Goal: Transaction & Acquisition: Purchase product/service

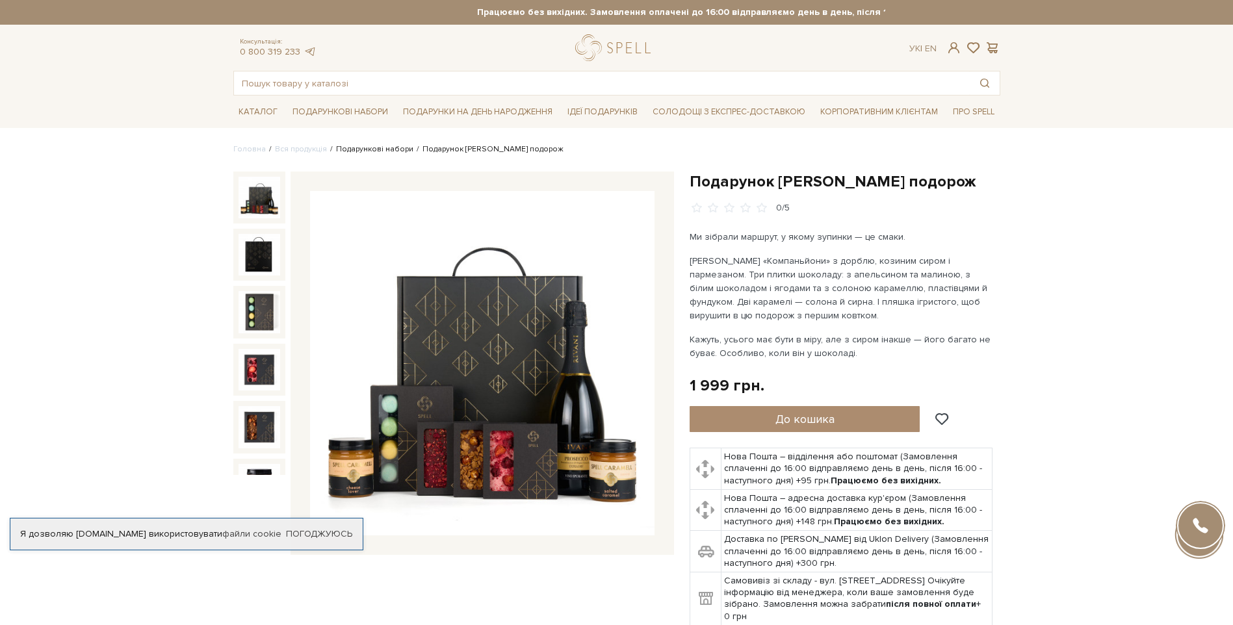
click at [386, 145] on link "Подарункові набори" at bounding box center [374, 149] width 77 height 10
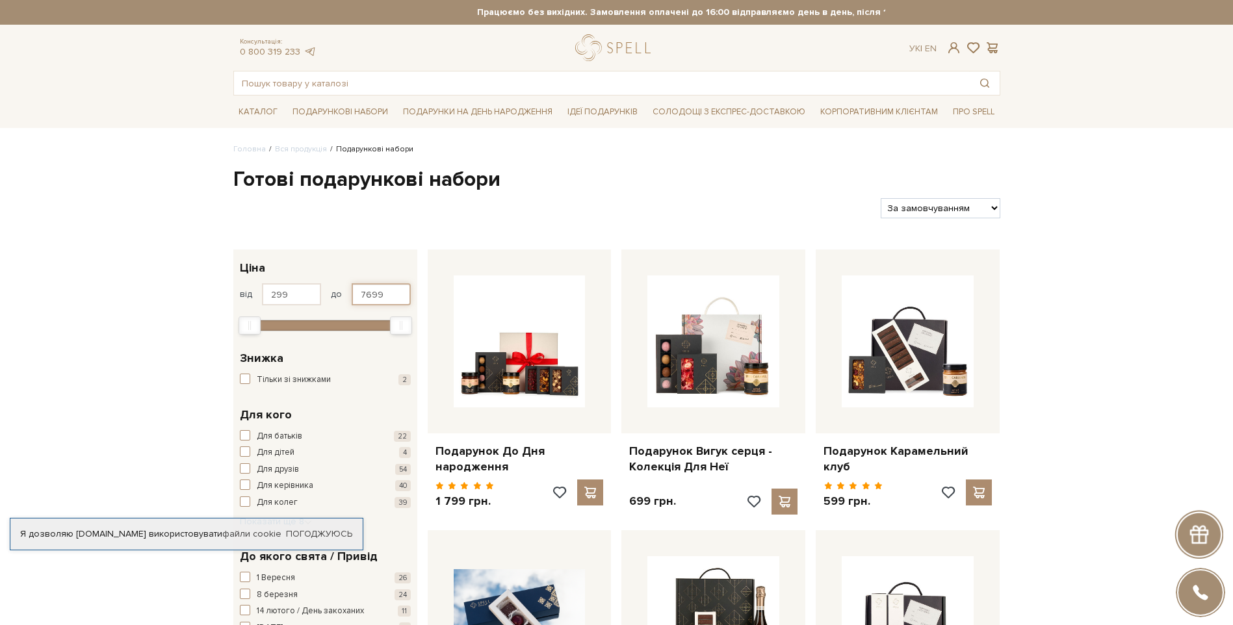
drag, startPoint x: 395, startPoint y: 291, endPoint x: 350, endPoint y: 293, distance: 45.5
click at [350, 293] on div "від 299 до 7699" at bounding box center [325, 294] width 171 height 22
type input "1500"
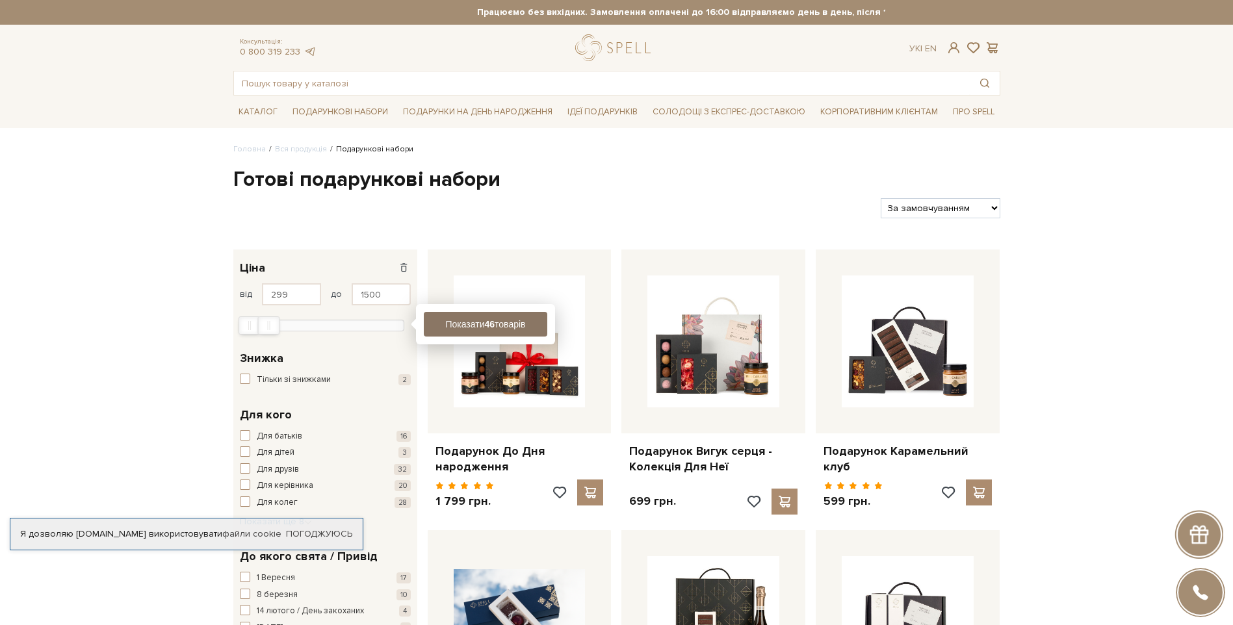
click at [459, 330] on button "Показати 46 товарів" at bounding box center [486, 324] width 124 height 25
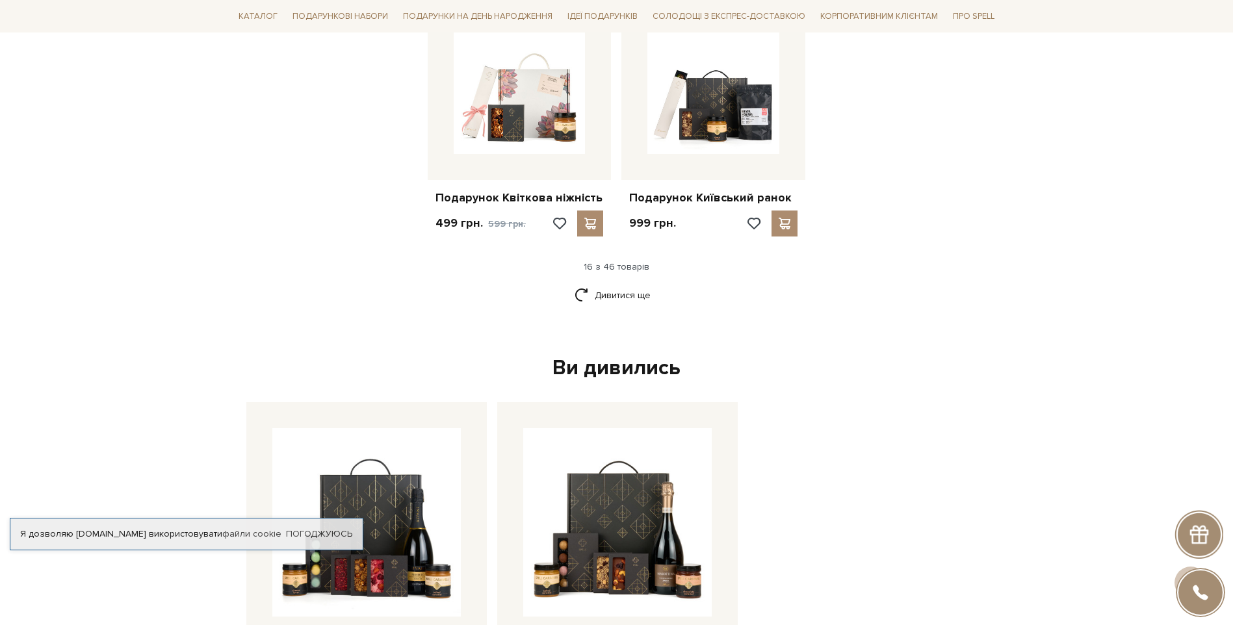
scroll to position [1625, 0]
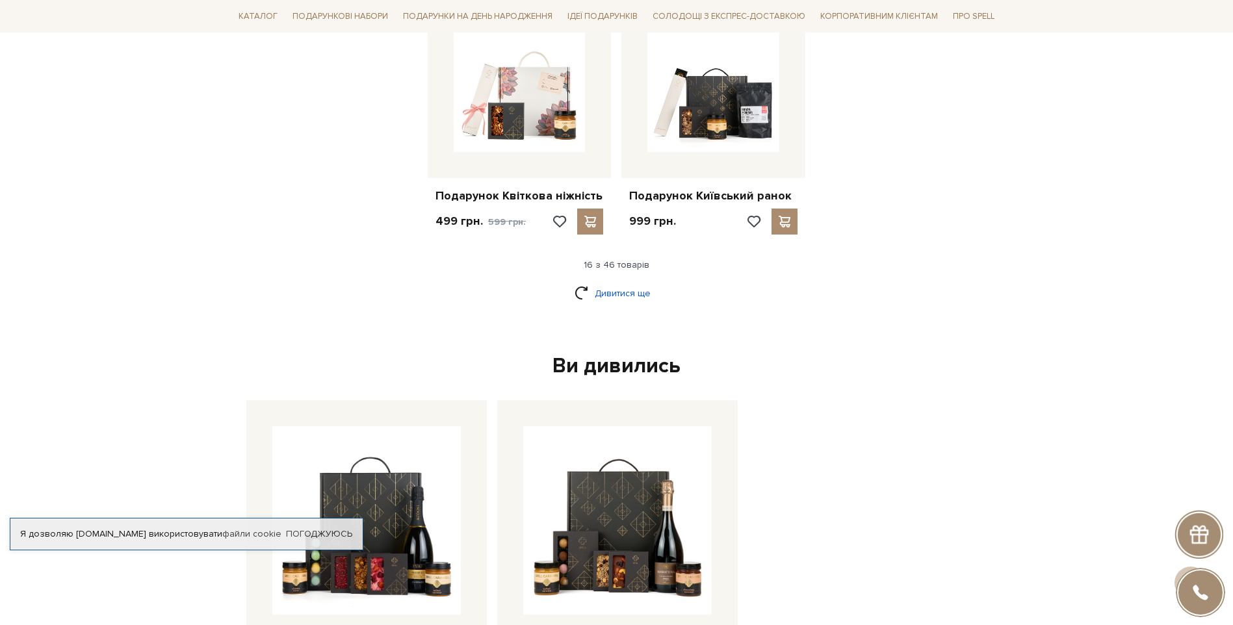
click at [614, 296] on link "Дивитися ще" at bounding box center [617, 293] width 85 height 23
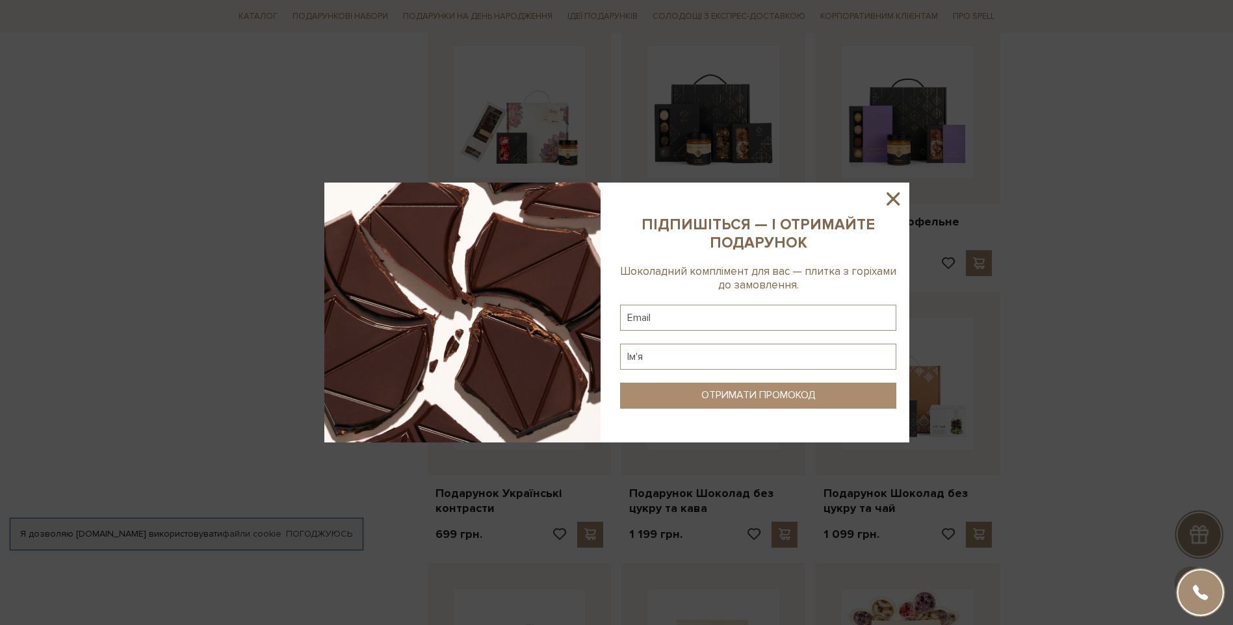
scroll to position [2405, 0]
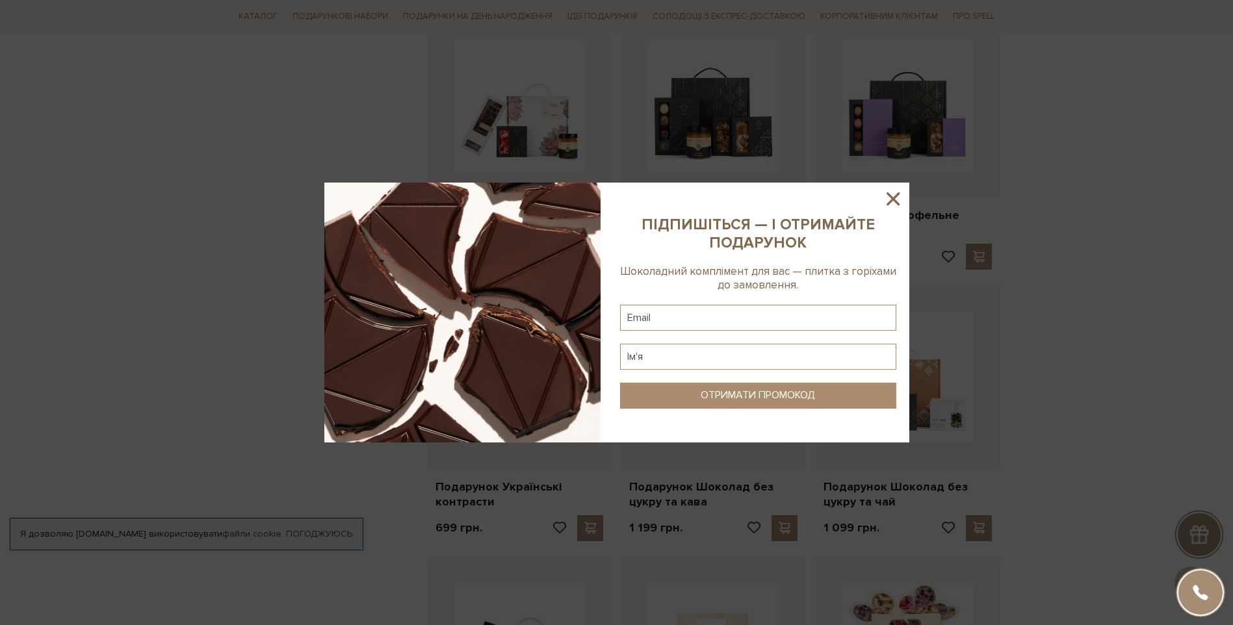
click at [899, 198] on icon at bounding box center [893, 199] width 22 height 22
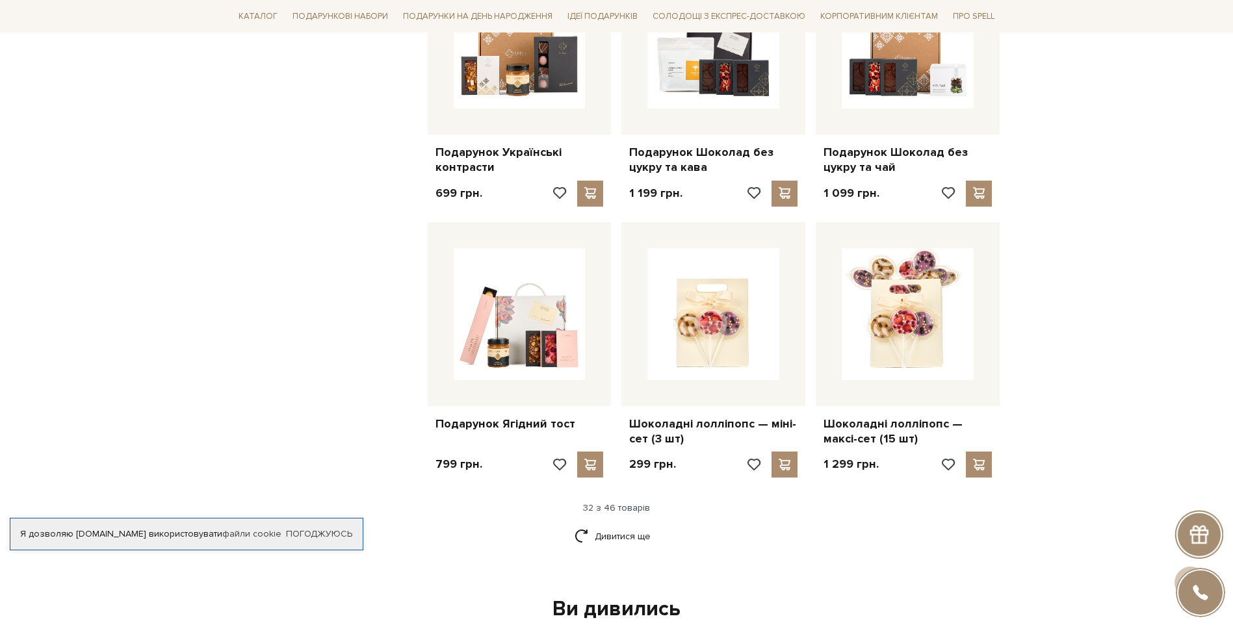
scroll to position [2860, 0]
